Goal: Contribute content: Add original content to the website for others to see

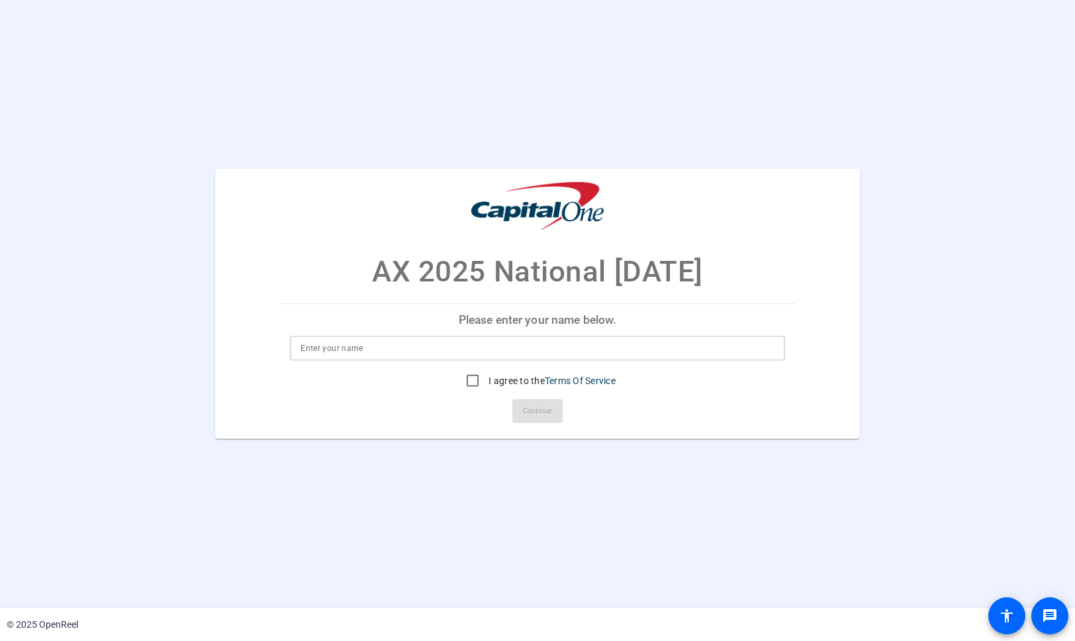
click at [447, 352] on input at bounding box center [538, 348] width 474 height 16
type input "[PERSON_NAME]"
click at [476, 382] on input "I agree to the Terms Of Service" at bounding box center [472, 380] width 26 height 26
checkbox input "true"
click at [532, 412] on span "Continue" at bounding box center [537, 411] width 29 height 20
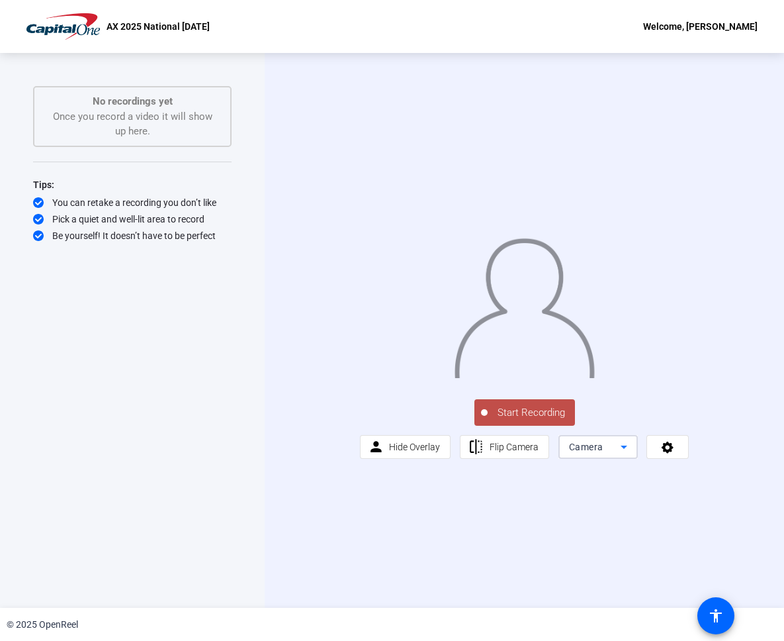
click at [594, 455] on div "Camera" at bounding box center [595, 447] width 52 height 16
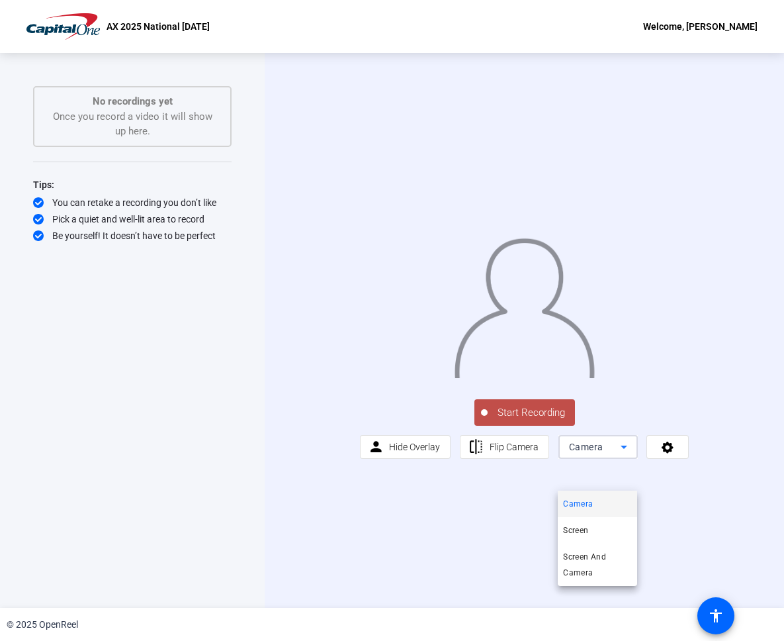
click at [697, 551] on div at bounding box center [392, 320] width 784 height 641
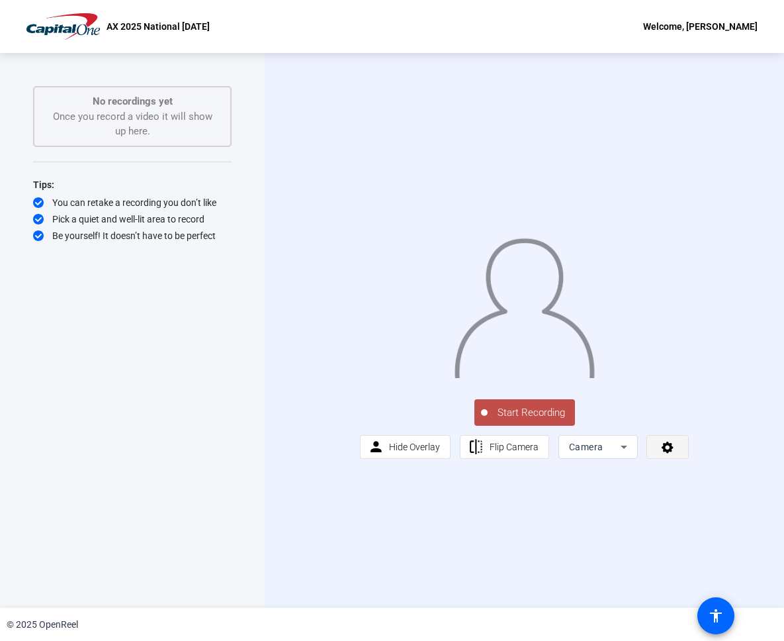
click at [664, 453] on icon at bounding box center [668, 448] width 12 height 12
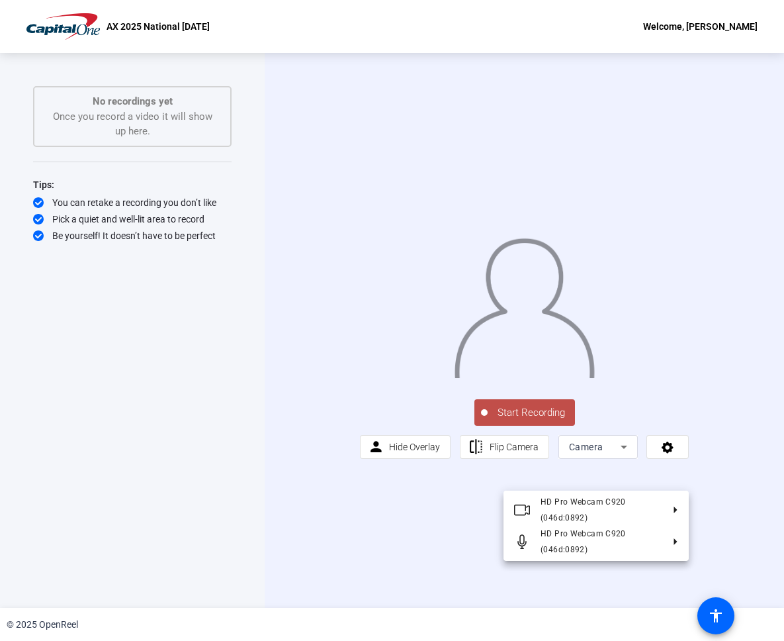
click at [733, 477] on div at bounding box center [392, 320] width 784 height 641
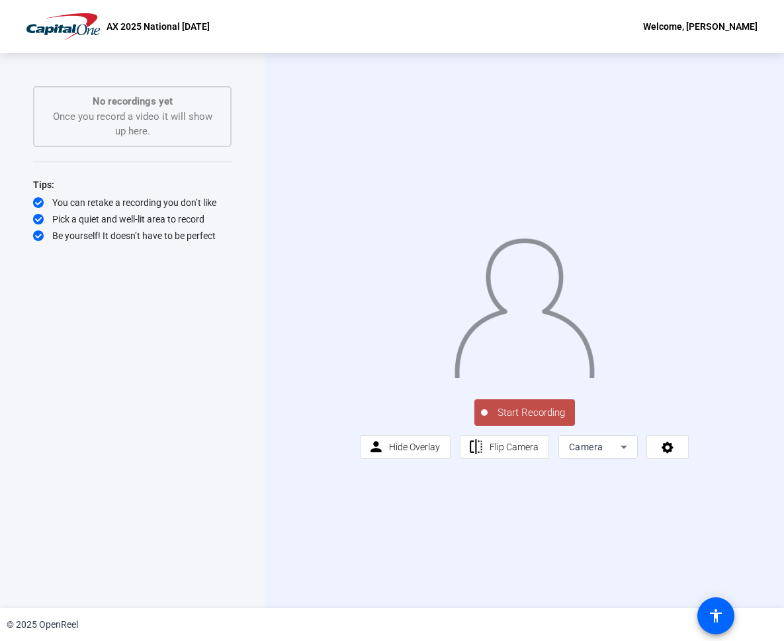
drag, startPoint x: 534, startPoint y: 448, endPoint x: 555, endPoint y: 444, distance: 21.7
click at [533, 420] on span "Start Recording" at bounding box center [531, 412] width 87 height 15
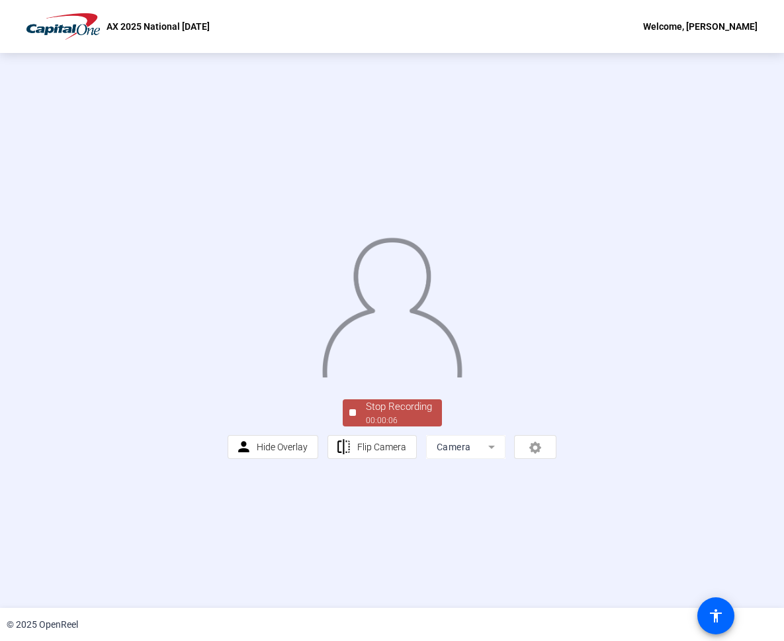
click at [357, 426] on span "Stop Recording 00:00:06" at bounding box center [399, 412] width 86 height 27
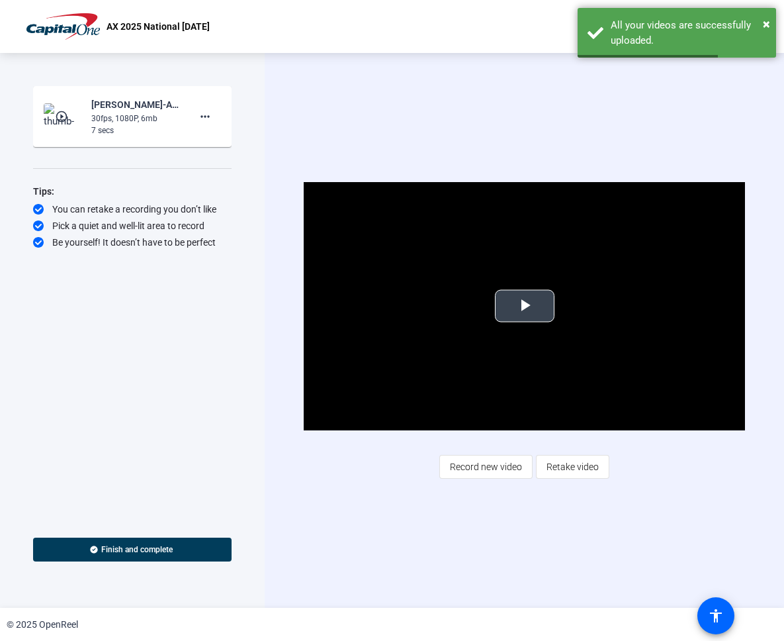
click at [525, 306] on span "Video Player" at bounding box center [525, 306] width 0 height 0
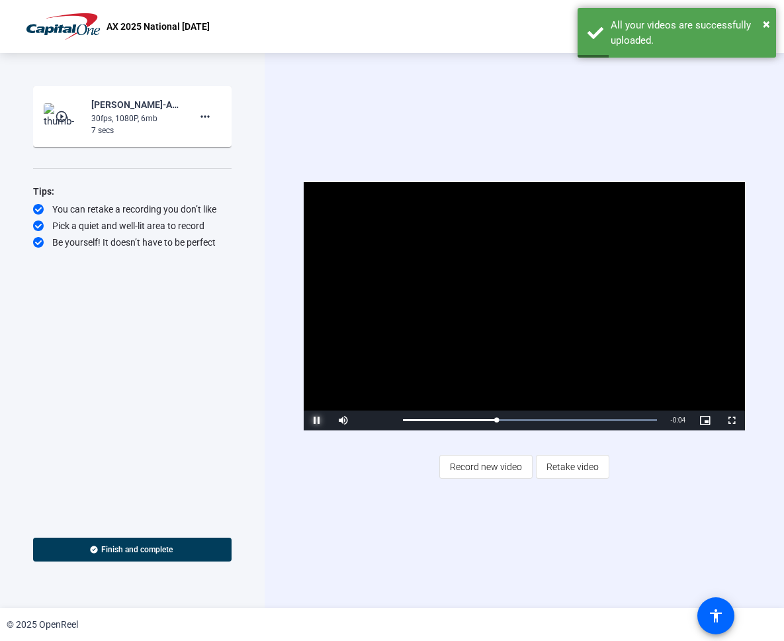
click at [322, 420] on span "Video Player" at bounding box center [317, 420] width 26 height 0
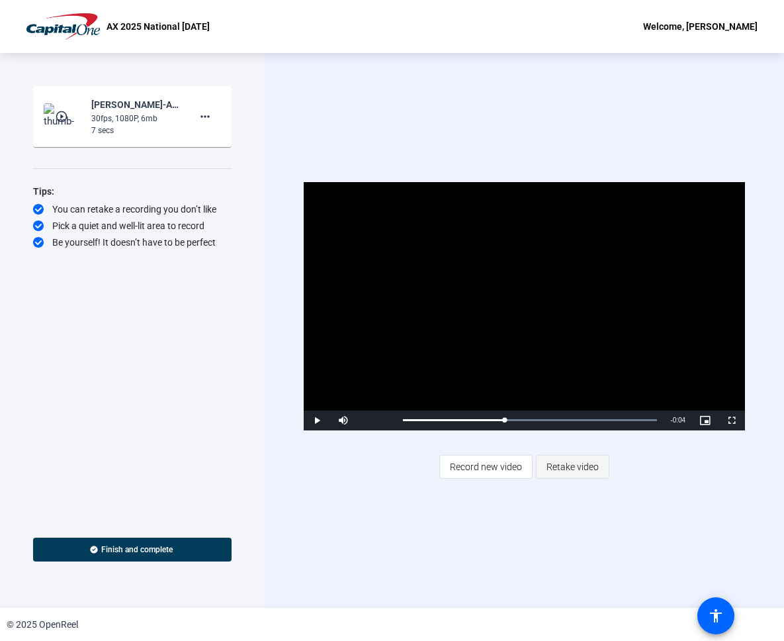
click at [563, 473] on span "Retake video" at bounding box center [573, 466] width 52 height 25
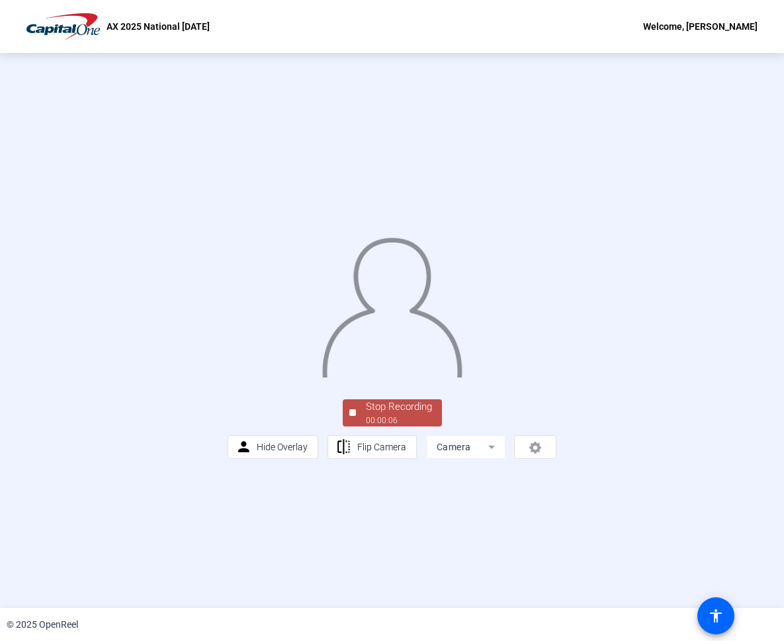
click at [389, 426] on div "00:00:06" at bounding box center [399, 420] width 66 height 12
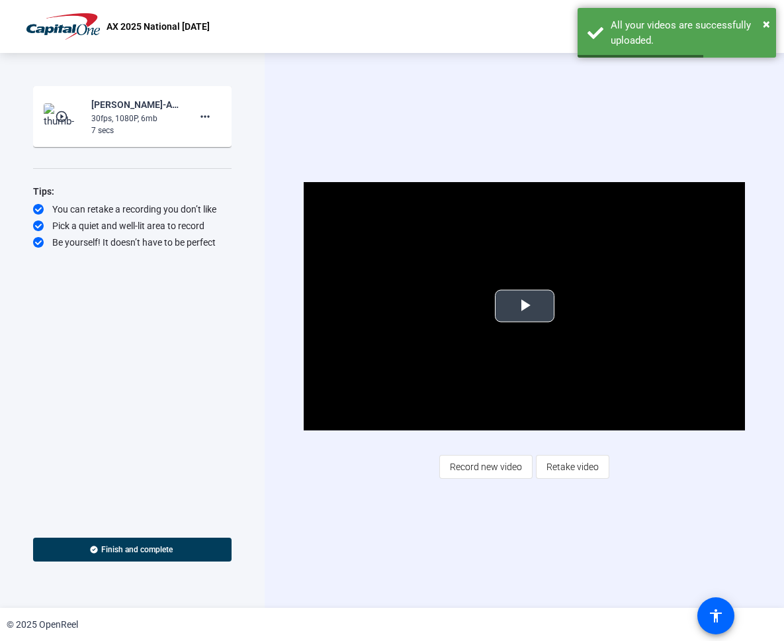
click at [525, 306] on span "Video Player" at bounding box center [525, 306] width 0 height 0
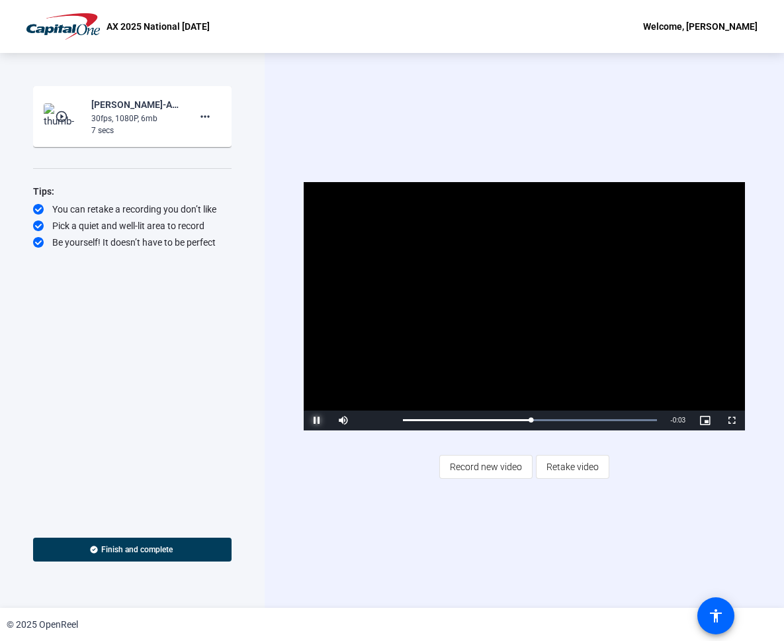
click at [319, 420] on span "Video Player" at bounding box center [317, 420] width 26 height 0
click at [171, 557] on span at bounding box center [132, 550] width 199 height 32
